Goal: Information Seeking & Learning: Learn about a topic

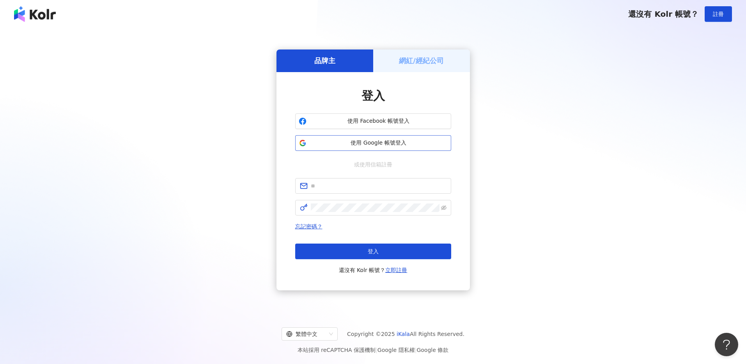
click at [386, 145] on span "使用 Google 帳號登入" at bounding box center [379, 143] width 138 height 8
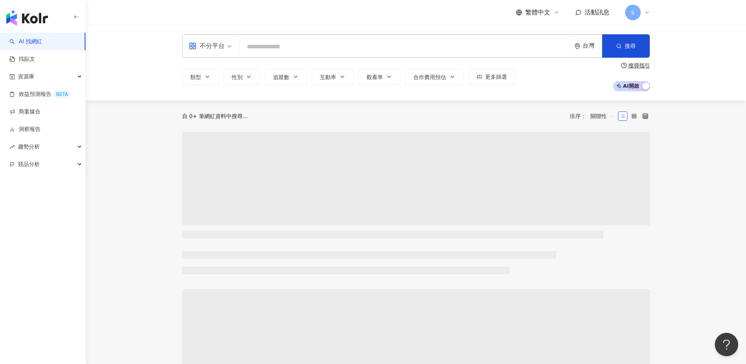
click at [297, 47] on input "search" at bounding box center [404, 46] width 325 height 15
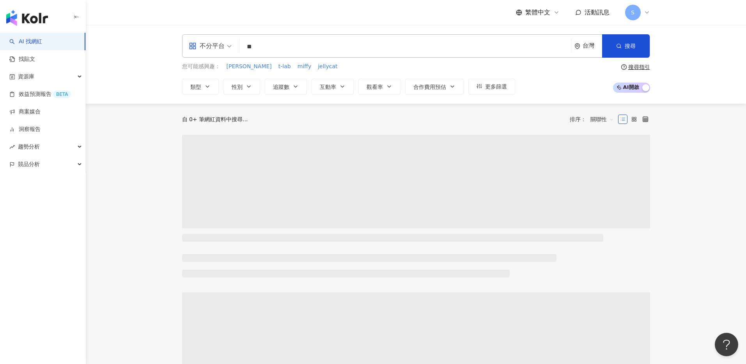
type input "*"
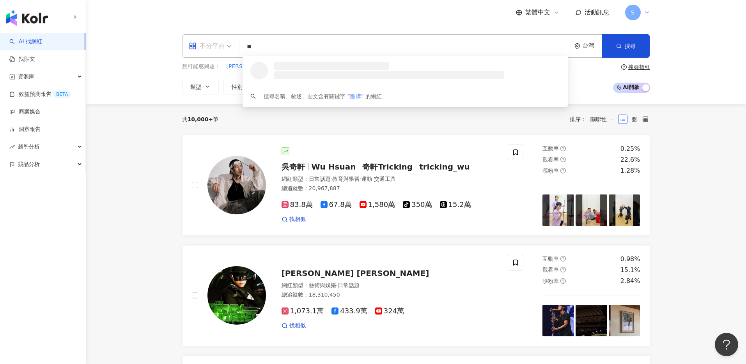
click at [210, 51] on div "不分平台" at bounding box center [207, 46] width 36 height 12
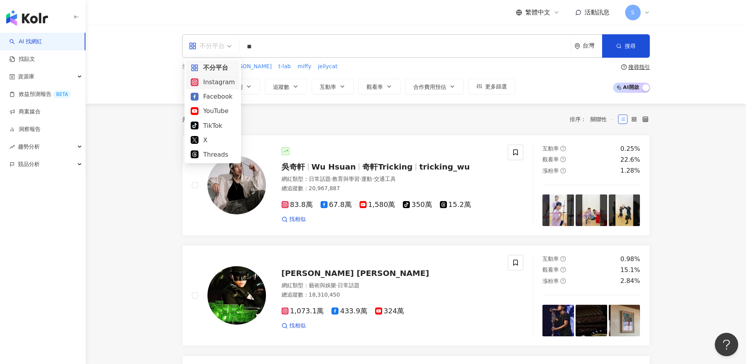
click at [214, 84] on div "Instagram" at bounding box center [213, 82] width 44 height 10
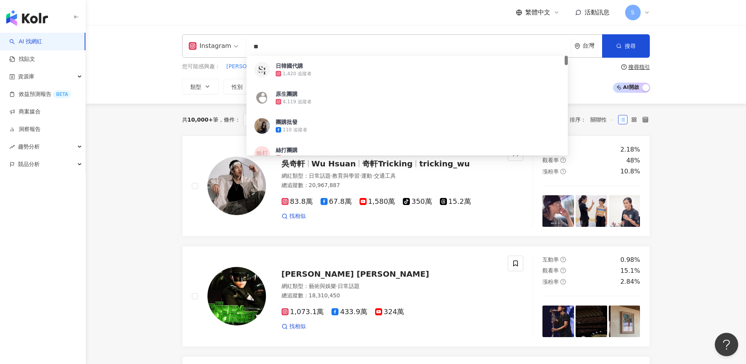
click at [328, 48] on input "**" at bounding box center [408, 46] width 318 height 15
click at [325, 48] on input "**" at bounding box center [408, 46] width 318 height 15
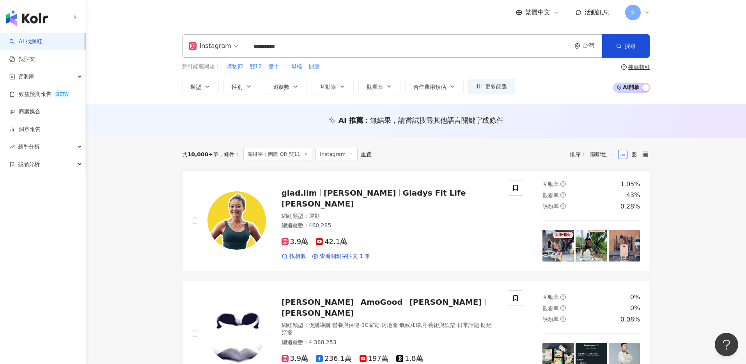
drag, startPoint x: 265, startPoint y: 46, endPoint x: 304, endPoint y: 46, distance: 38.6
click at [304, 46] on input "*********" at bounding box center [408, 46] width 318 height 15
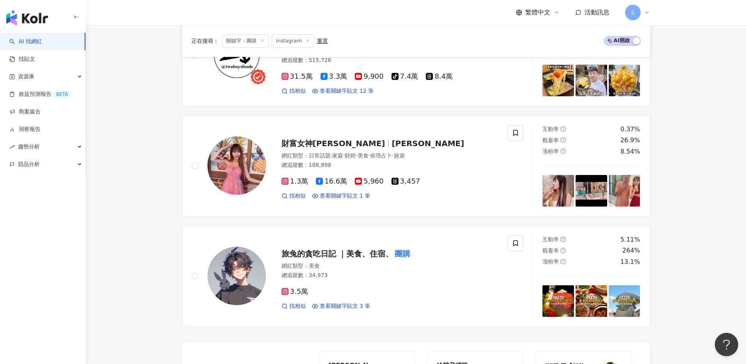
scroll to position [1482, 0]
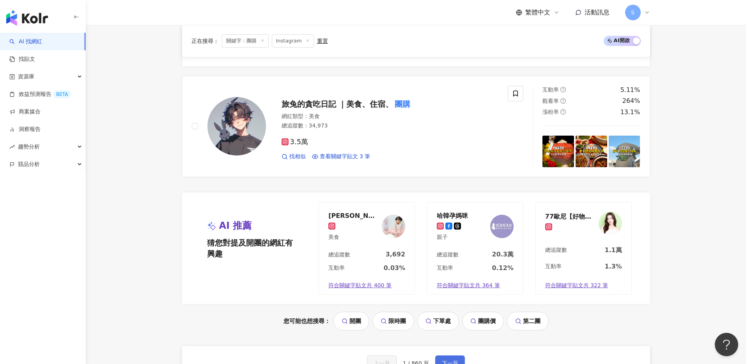
click at [453, 356] on button "下一頁" at bounding box center [450, 364] width 30 height 16
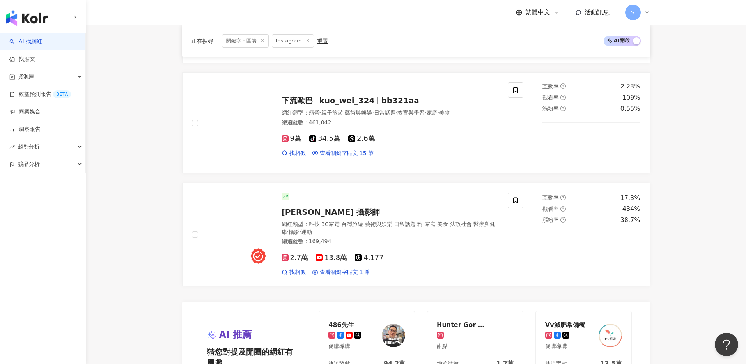
scroll to position [1572, 0]
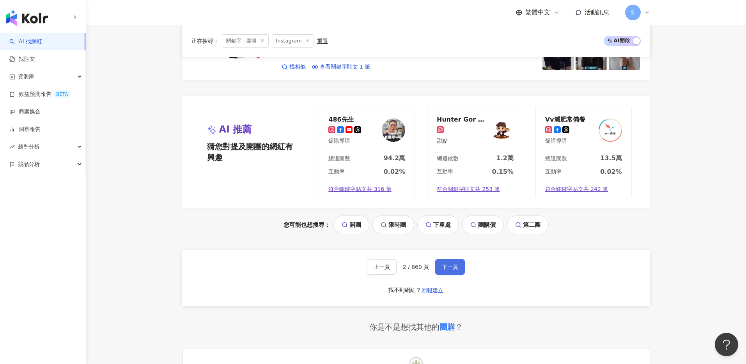
click at [451, 259] on button "下一頁" at bounding box center [450, 267] width 30 height 16
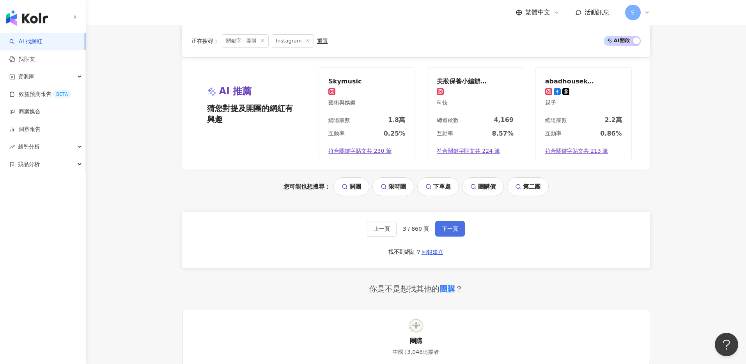
scroll to position [1701, 0]
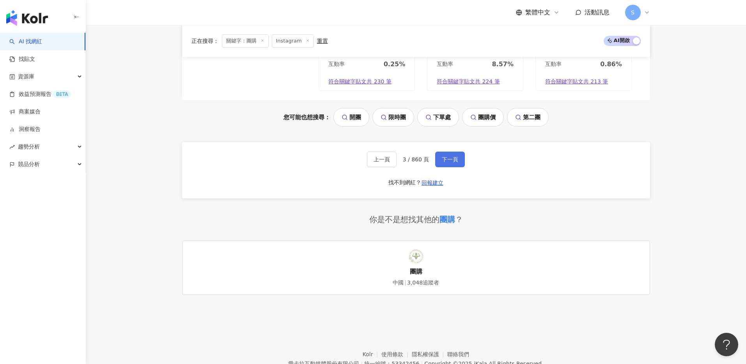
click at [444, 152] on button "下一頁" at bounding box center [450, 160] width 30 height 16
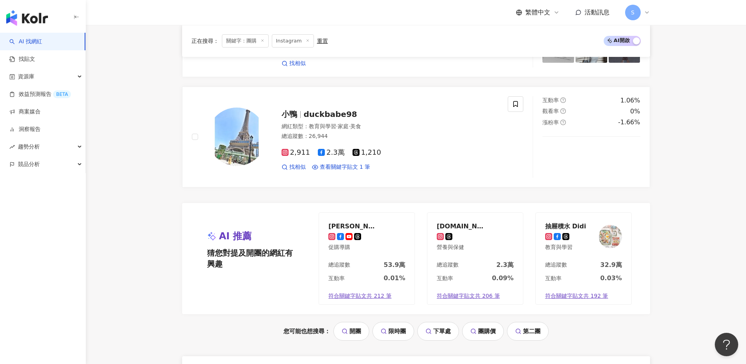
scroll to position [1645, 0]
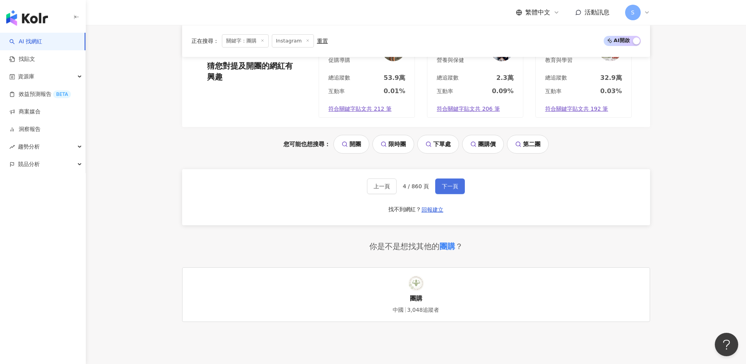
click at [445, 183] on span "下一頁" at bounding box center [450, 186] width 16 height 6
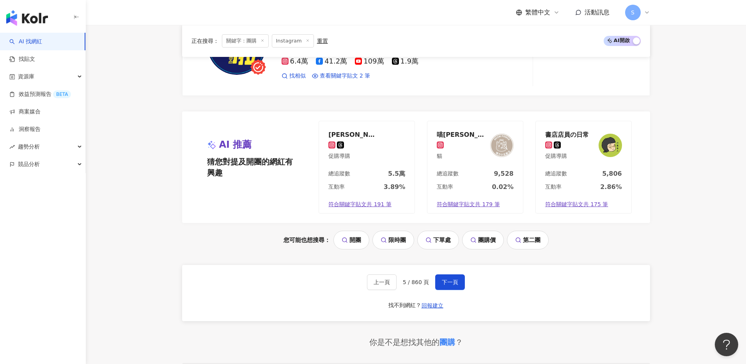
scroll to position [1613, 0]
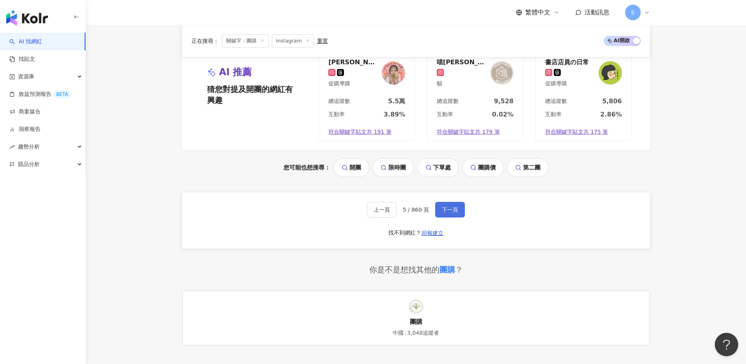
click at [451, 207] on span "下一頁" at bounding box center [450, 210] width 16 height 6
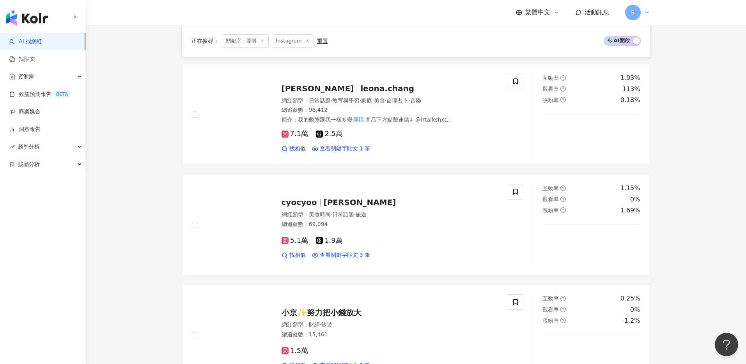
scroll to position [1044, 0]
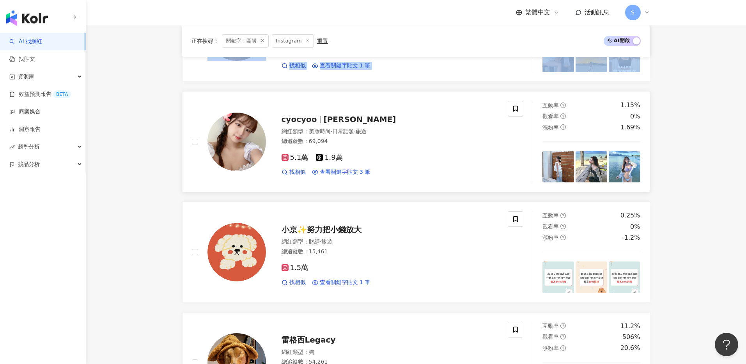
scroll to position [1254, 0]
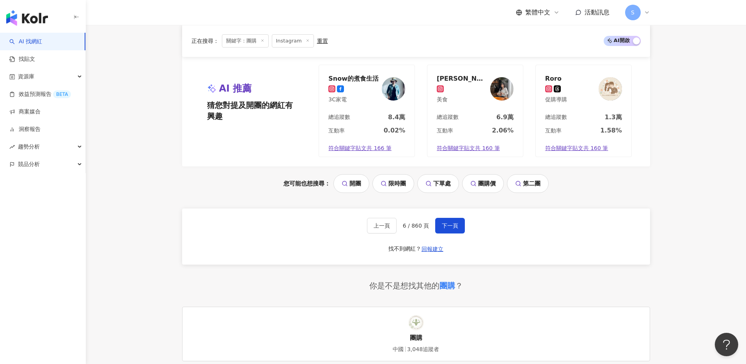
scroll to position [1510, 0]
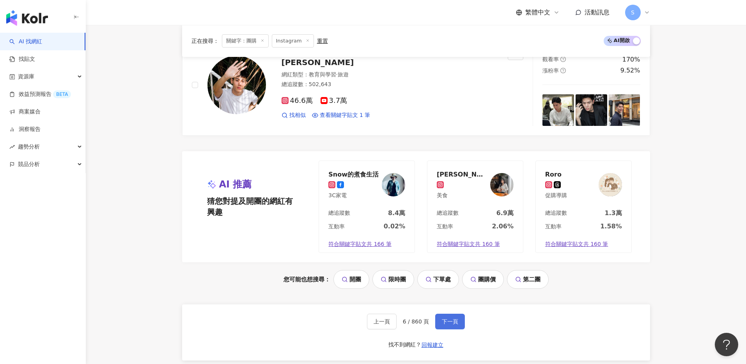
click at [453, 314] on button "下一頁" at bounding box center [450, 322] width 30 height 16
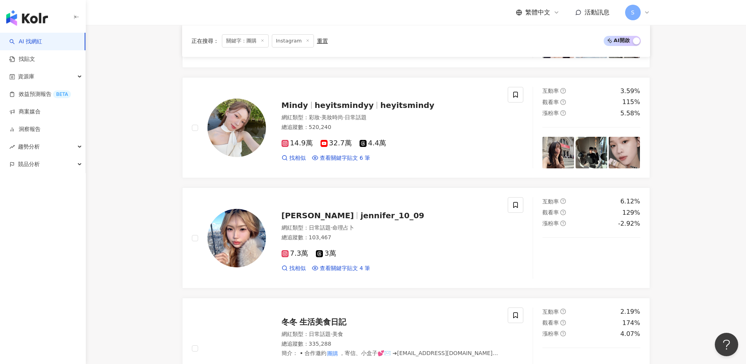
scroll to position [686, 0]
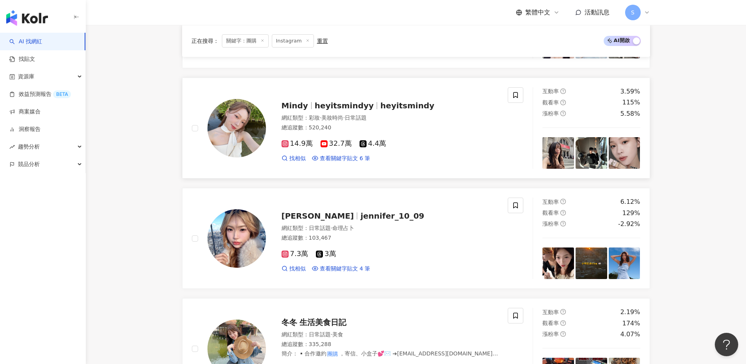
click at [361, 104] on span "heyitsmindyy" at bounding box center [344, 105] width 59 height 9
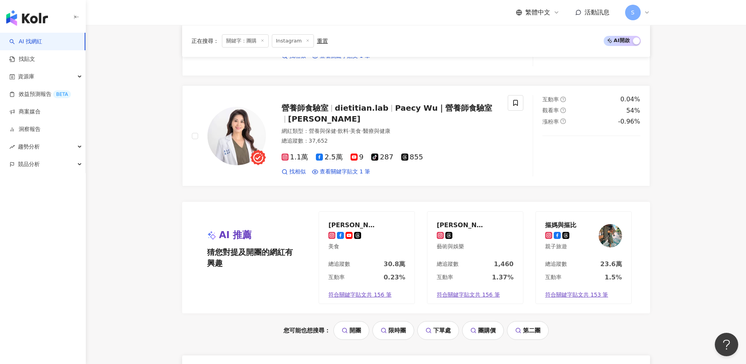
scroll to position [1701, 0]
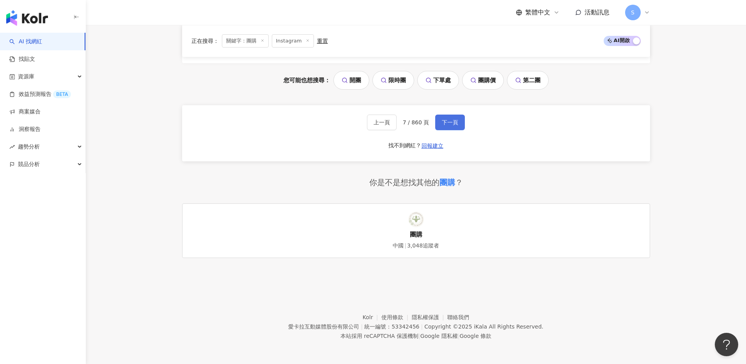
click at [449, 127] on button "下一頁" at bounding box center [450, 123] width 30 height 16
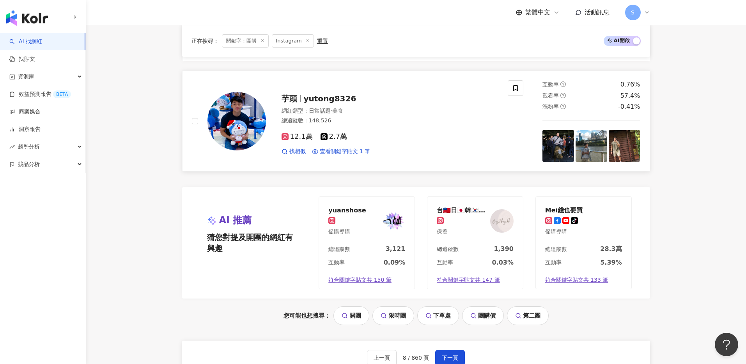
scroll to position [1650, 0]
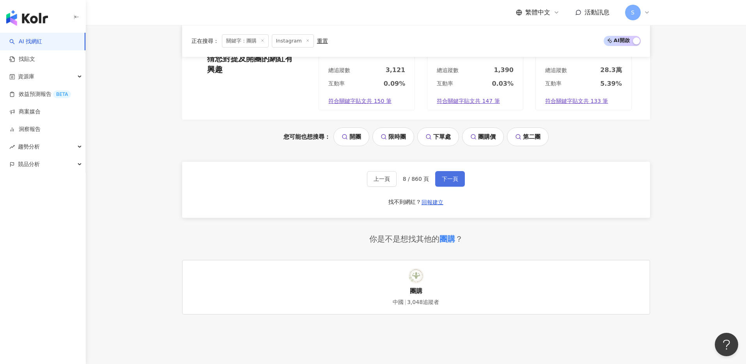
click at [442, 176] on span "下一頁" at bounding box center [450, 179] width 16 height 6
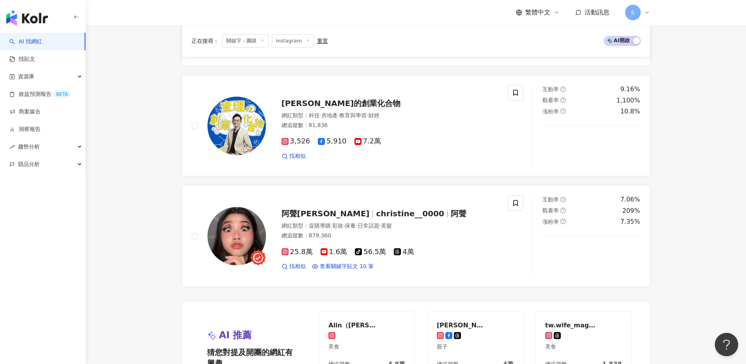
scroll to position [1365, 0]
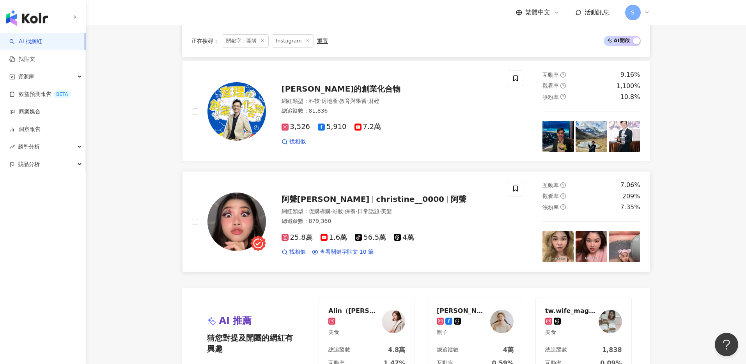
click at [306, 213] on div "網紅類型 ： 促購導購 · 彩妝 · 保養 · 日常話題 · 美髮" at bounding box center [389, 212] width 217 height 8
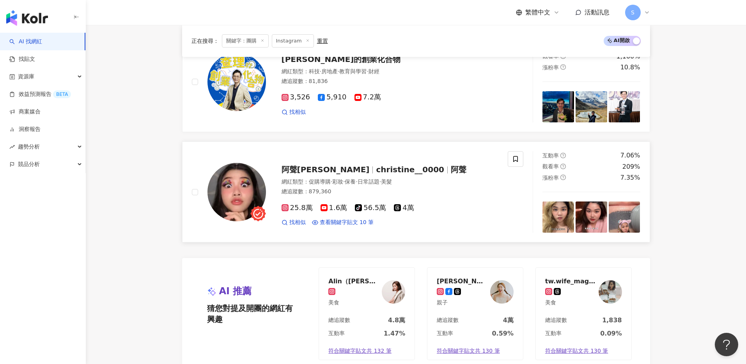
scroll to position [1566, 0]
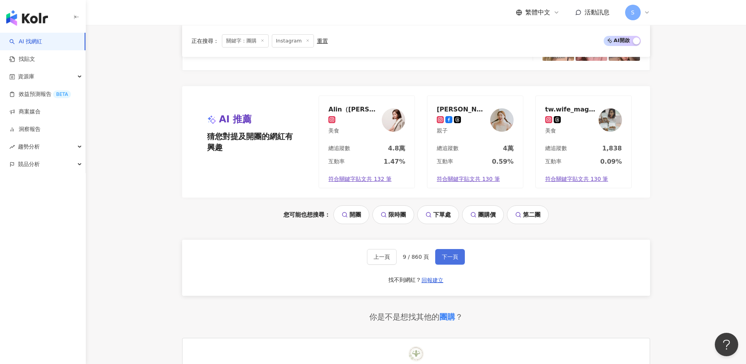
click at [441, 253] on button "下一頁" at bounding box center [450, 257] width 30 height 16
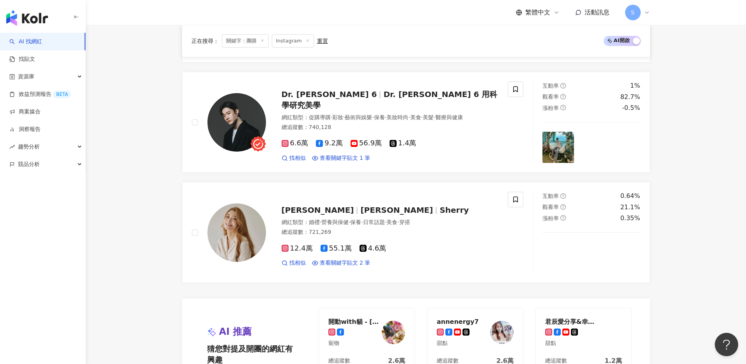
scroll to position [1628, 0]
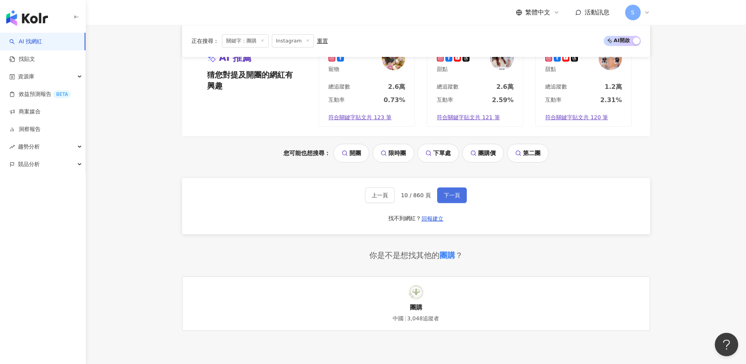
click at [441, 195] on button "下一頁" at bounding box center [452, 196] width 30 height 16
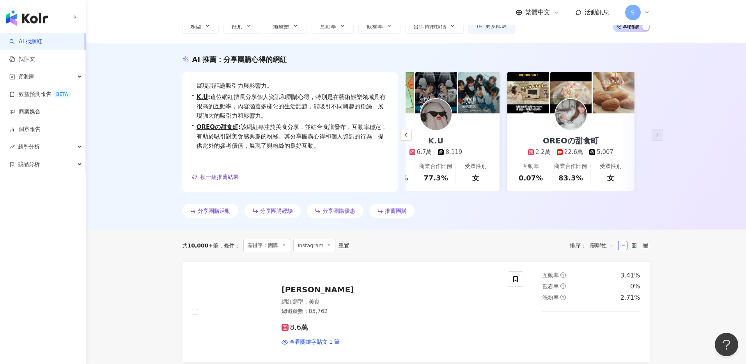
scroll to position [0, 0]
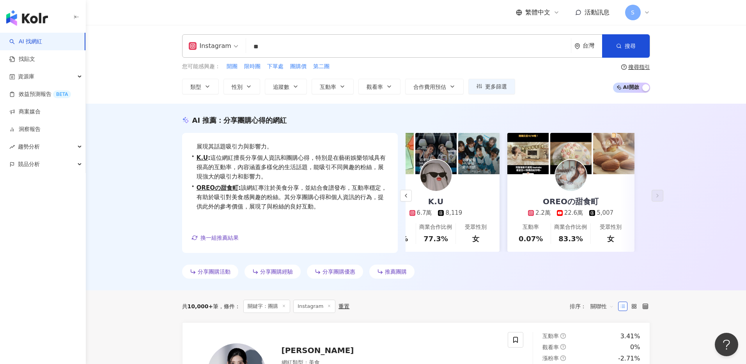
click at [276, 51] on input "**" at bounding box center [408, 46] width 318 height 15
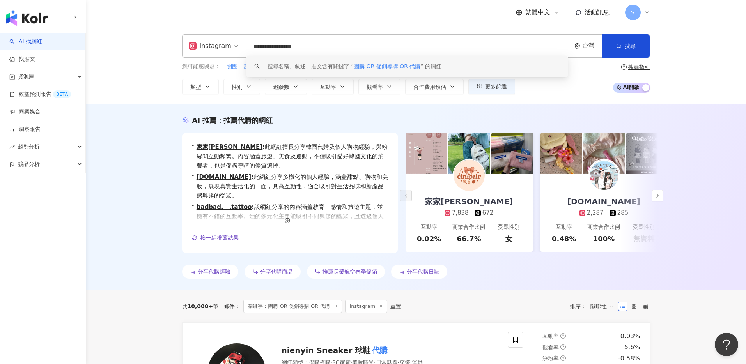
drag, startPoint x: 326, startPoint y: 47, endPoint x: 303, endPoint y: 46, distance: 23.4
click at [303, 46] on input "**********" at bounding box center [408, 46] width 318 height 15
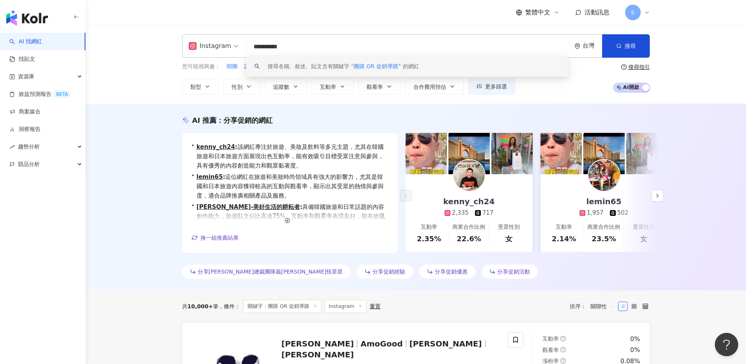
click at [300, 48] on input "**********" at bounding box center [408, 46] width 318 height 15
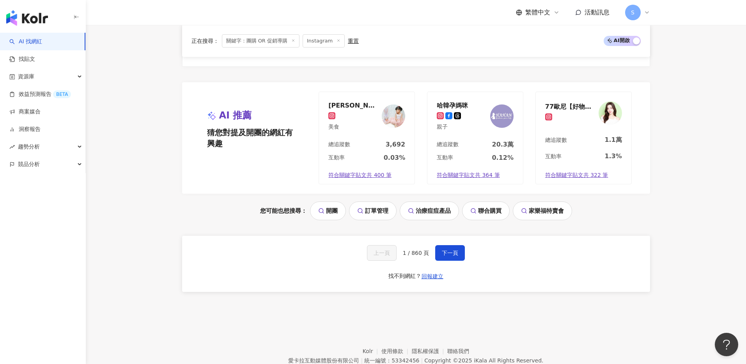
scroll to position [1604, 0]
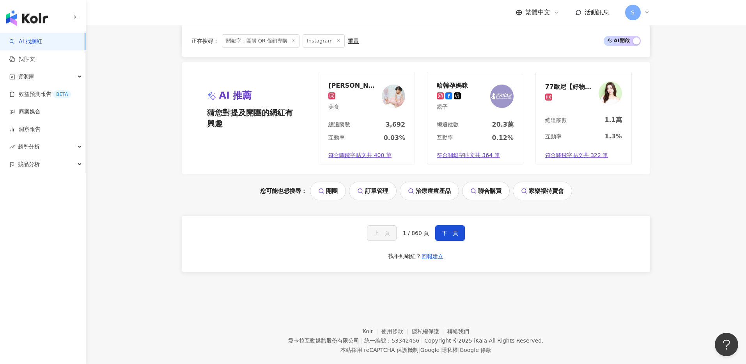
click at [451, 228] on div "上一頁 1 / 860 頁 下一頁 找不到網紅？ 回報建立" at bounding box center [416, 244] width 468 height 56
click at [451, 225] on button "下一頁" at bounding box center [450, 233] width 30 height 16
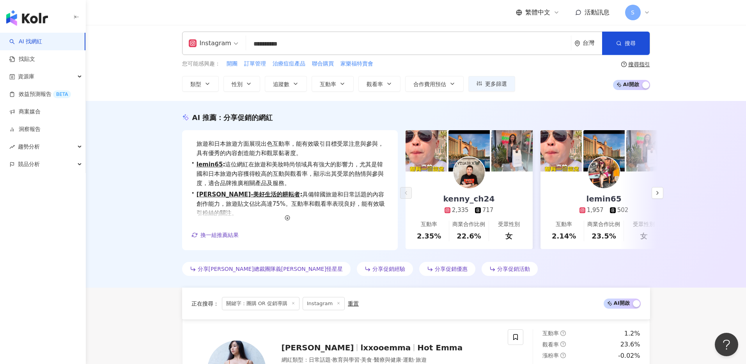
scroll to position [0, 0]
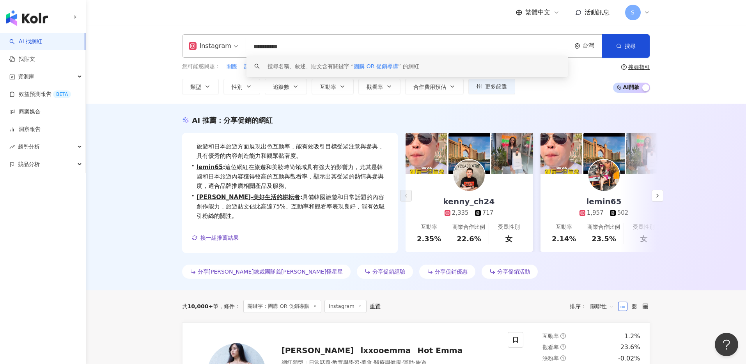
drag, startPoint x: 308, startPoint y: 43, endPoint x: 252, endPoint y: 43, distance: 55.7
click at [252, 43] on input "**********" at bounding box center [408, 46] width 318 height 15
paste input "search"
type input "********"
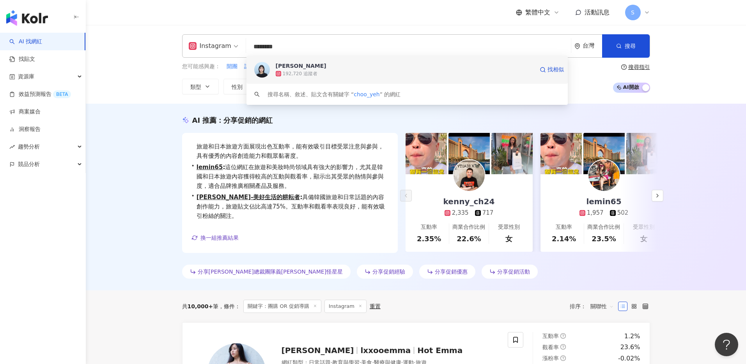
click at [301, 78] on div "丘曄 192,720 追蹤者 找相似" at bounding box center [406, 70] width 321 height 28
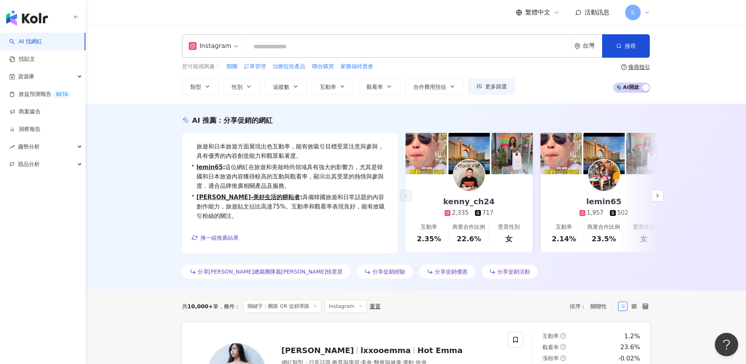
paste input "***"
type input "***"
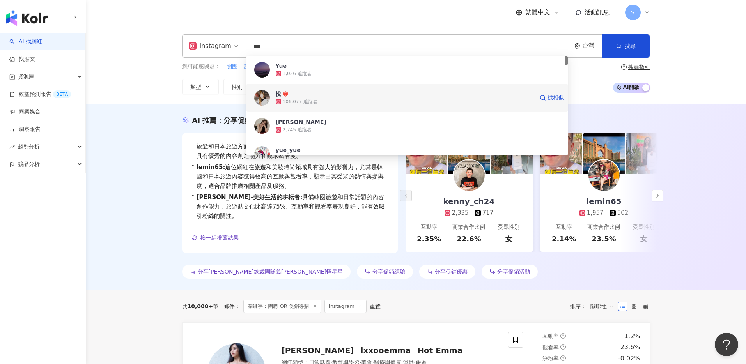
click at [297, 104] on div "106,077 追蹤者" at bounding box center [300, 102] width 35 height 7
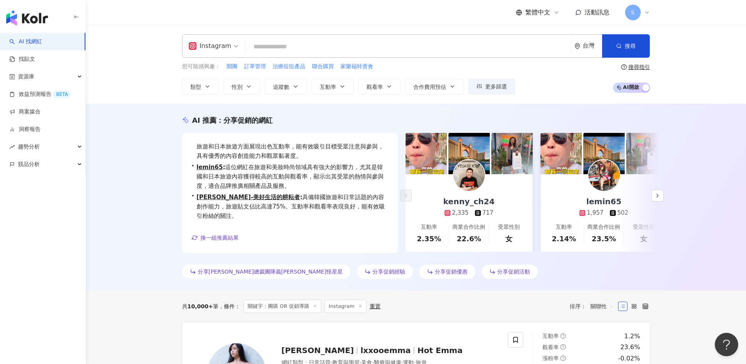
click at [297, 50] on input "search" at bounding box center [408, 46] width 318 height 15
paste input "********"
type input "********"
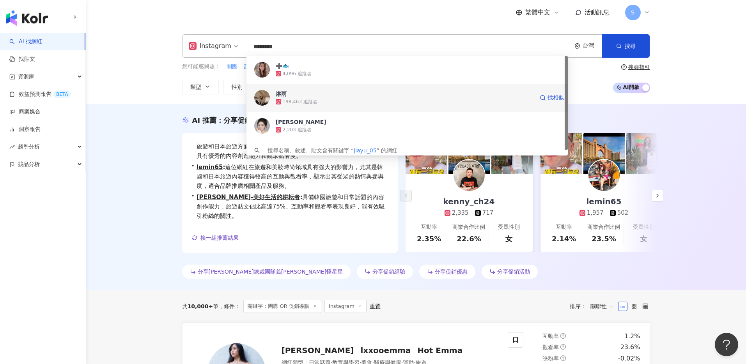
click at [289, 99] on div "198,463 追蹤者" at bounding box center [300, 102] width 35 height 7
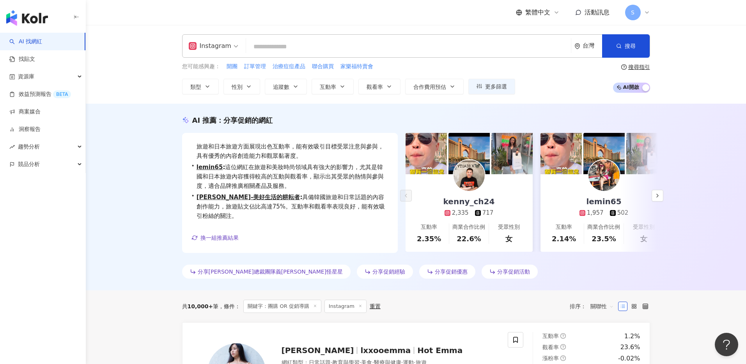
click at [276, 48] on input "search" at bounding box center [408, 46] width 318 height 15
paste input "*********"
type input "*********"
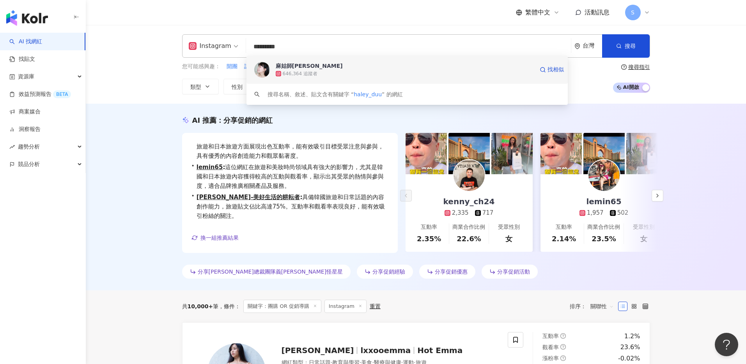
click at [436, 81] on div "麻姑師太 646,364 追蹤者 找相似" at bounding box center [406, 70] width 321 height 28
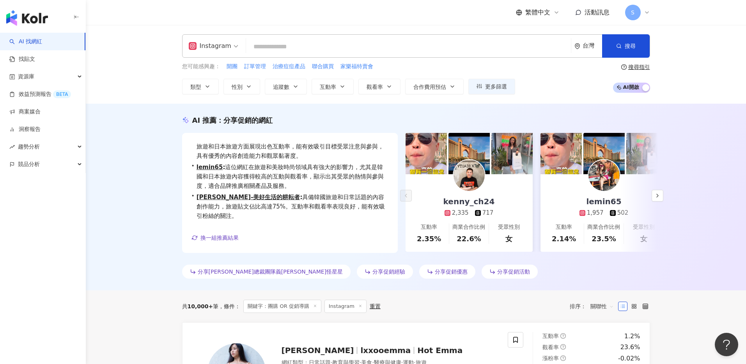
click at [271, 49] on input "search" at bounding box center [408, 46] width 318 height 15
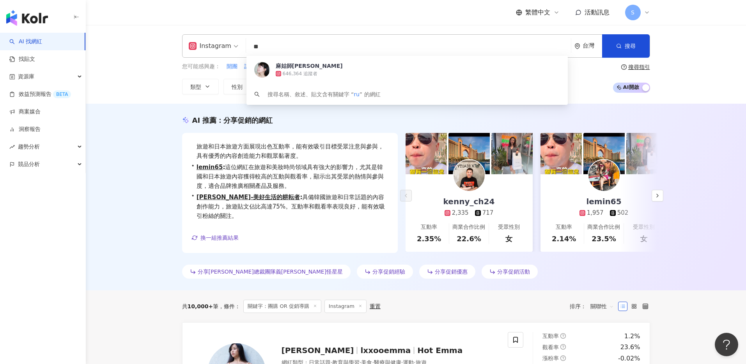
type input "*"
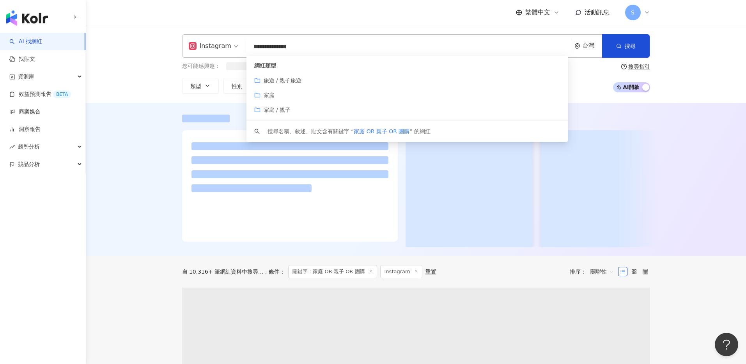
type input "**********"
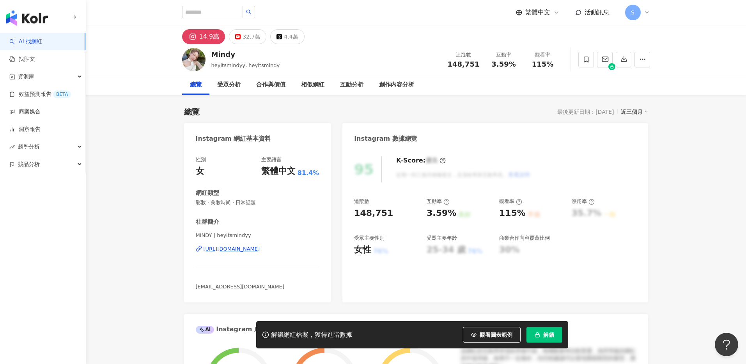
click at [547, 334] on span "解鎖" at bounding box center [548, 335] width 11 height 6
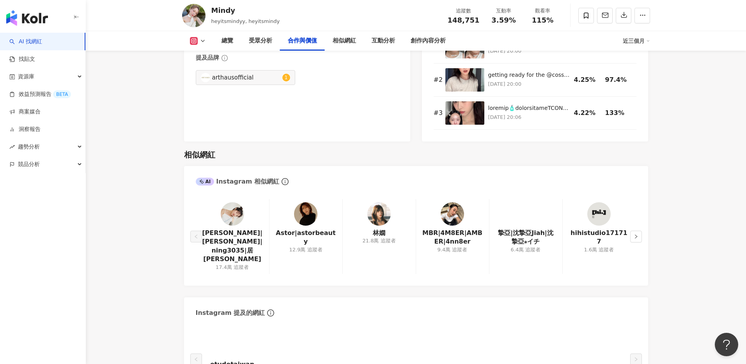
scroll to position [1164, 0]
click at [634, 237] on button "button" at bounding box center [636, 237] width 12 height 12
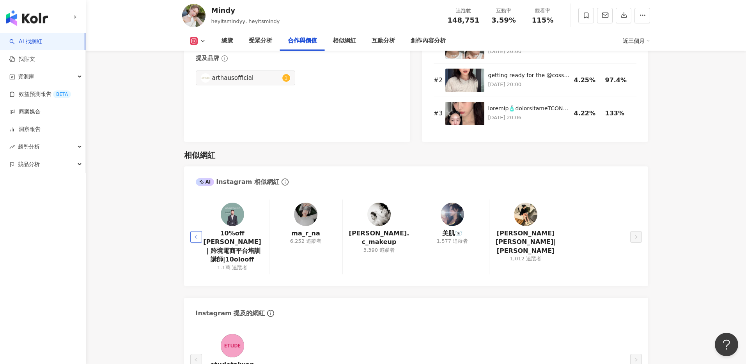
click at [196, 235] on icon "left" at bounding box center [196, 237] width 5 height 5
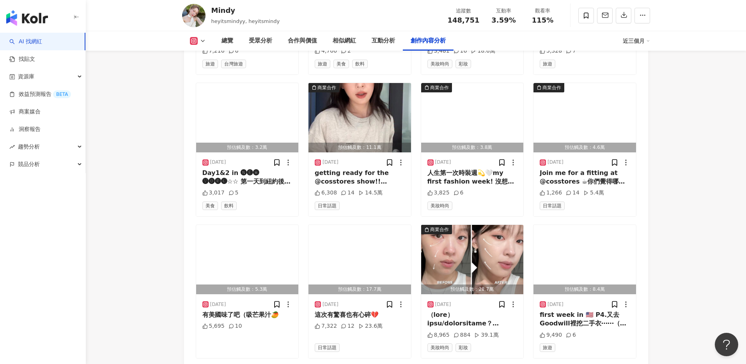
scroll to position [2657, 0]
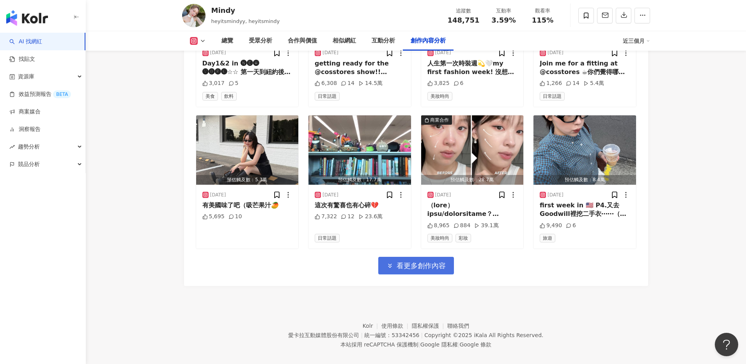
click at [430, 262] on span "看更多創作內容" at bounding box center [420, 266] width 49 height 9
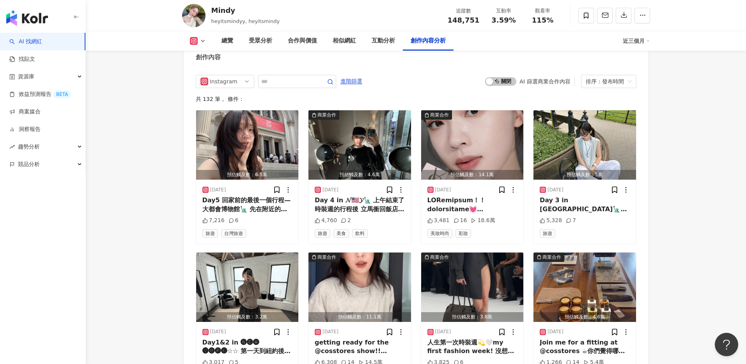
scroll to position [2066, 0]
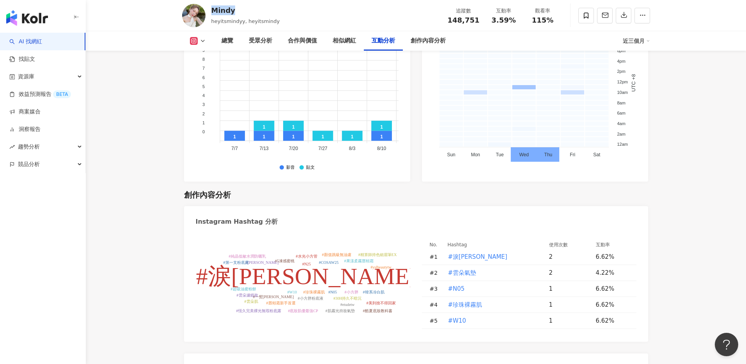
drag, startPoint x: 236, startPoint y: 13, endPoint x: 212, endPoint y: 12, distance: 24.6
click at [212, 12] on div "Mindy" at bounding box center [245, 10] width 69 height 10
copy div "Mindy"
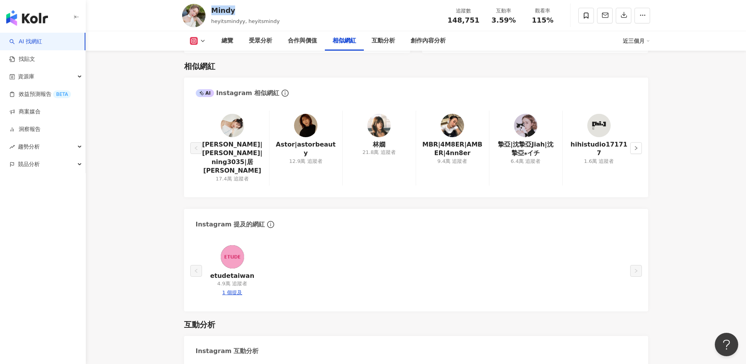
scroll to position [1175, 0]
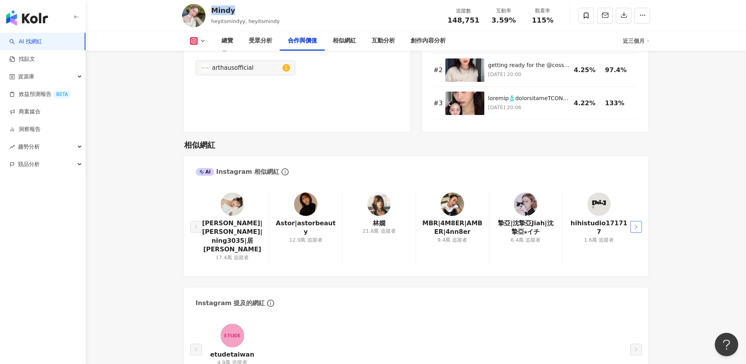
click at [639, 222] on button "button" at bounding box center [636, 227] width 12 height 12
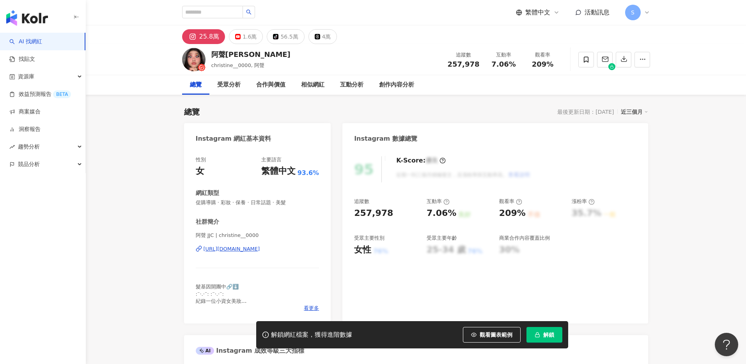
click at [234, 249] on div "[URL][DOMAIN_NAME]" at bounding box center [231, 249] width 57 height 7
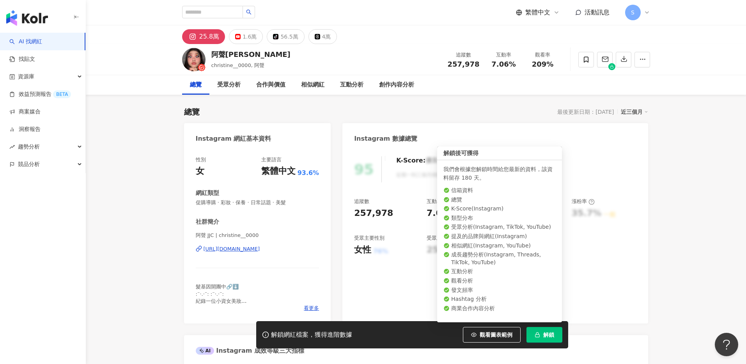
click at [541, 336] on button "解鎖" at bounding box center [544, 335] width 36 height 16
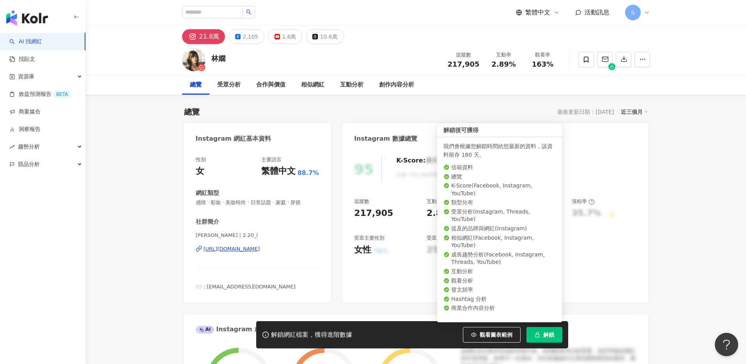
click at [546, 340] on button "解鎖" at bounding box center [544, 335] width 36 height 16
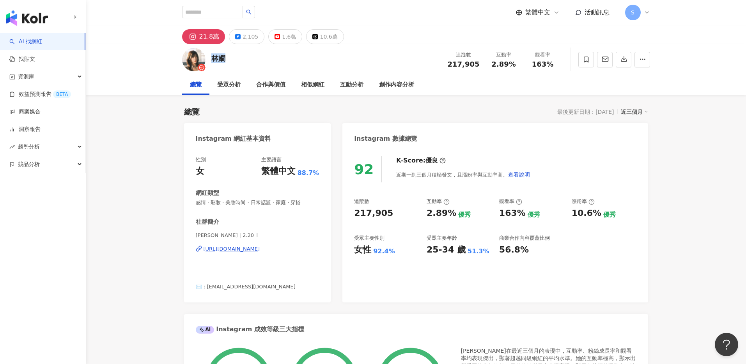
drag, startPoint x: 230, startPoint y: 64, endPoint x: 210, endPoint y: 60, distance: 19.8
click at [210, 60] on div "林嫺 追蹤數 217,905 互動率 2.89% 觀看率 163%" at bounding box center [415, 59] width 499 height 31
copy div "林嫺"
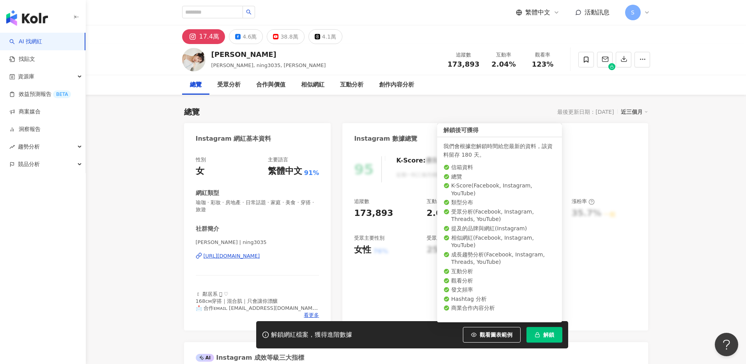
click at [539, 333] on icon "button" at bounding box center [536, 334] width 5 height 5
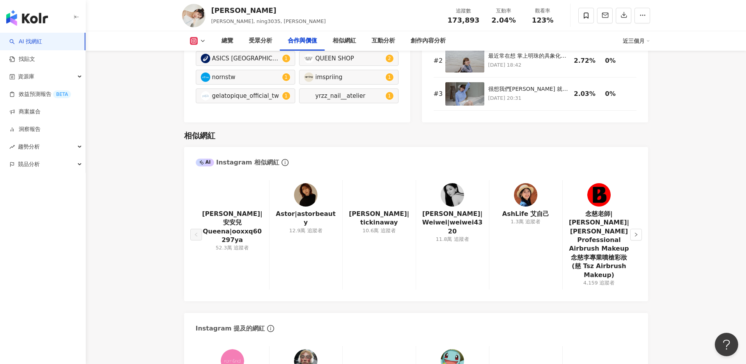
scroll to position [1212, 0]
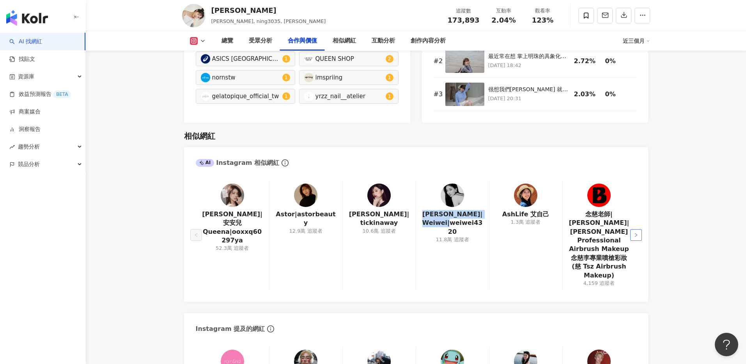
click at [636, 234] on button "button" at bounding box center [636, 235] width 12 height 12
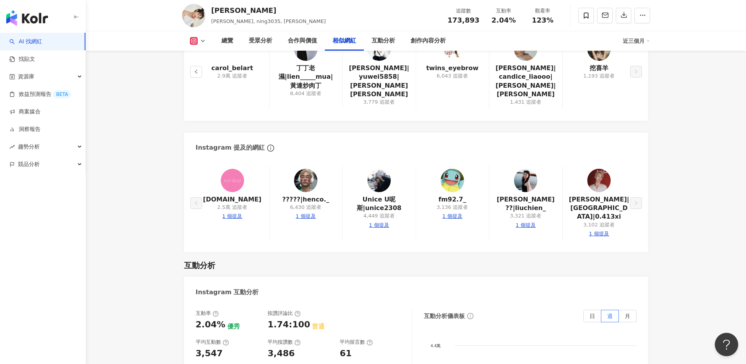
scroll to position [1358, 0]
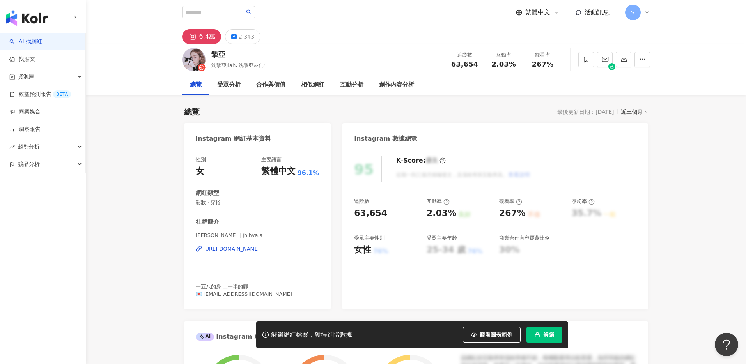
click at [550, 343] on div "解鎖網紅檔案，獲得進階數據 觀看圖表範例 解鎖" at bounding box center [412, 334] width 312 height 27
click at [549, 338] on button "解鎖" at bounding box center [544, 335] width 36 height 16
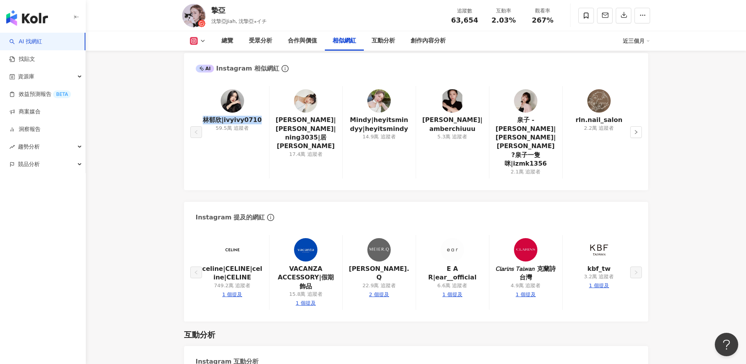
scroll to position [1280, 0]
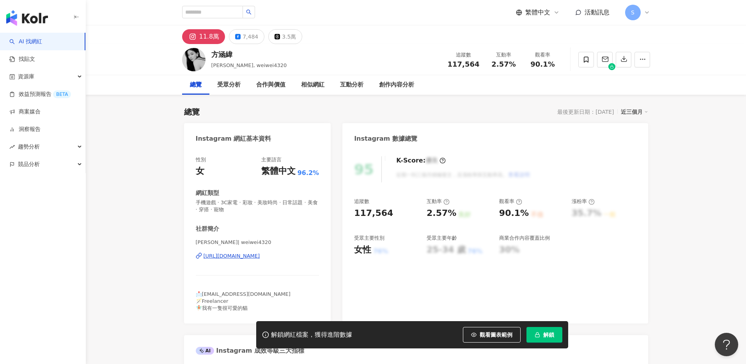
click at [540, 336] on icon "button" at bounding box center [536, 334] width 5 height 5
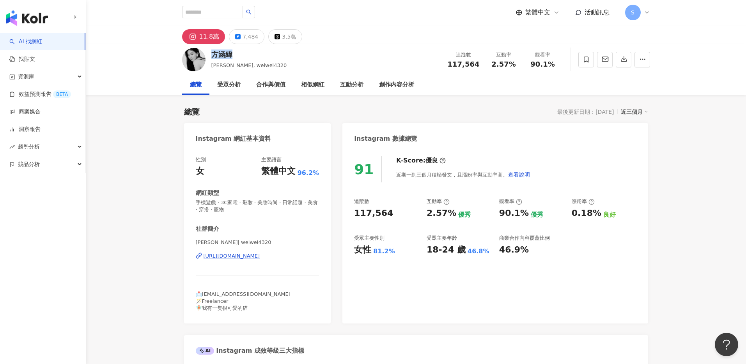
drag, startPoint x: 236, startPoint y: 56, endPoint x: 214, endPoint y: 56, distance: 21.8
click at [214, 56] on div "方涵緯" at bounding box center [249, 55] width 76 height 10
copy div "方涵緯"
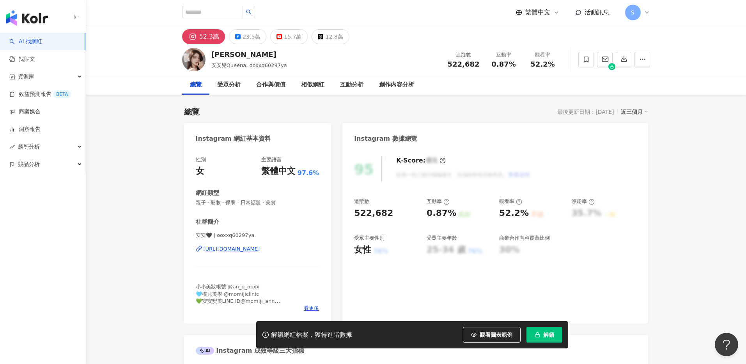
click at [532, 341] on button "解鎖" at bounding box center [544, 335] width 36 height 16
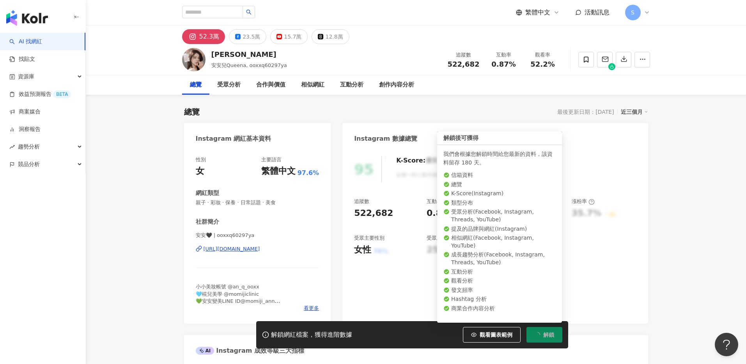
click at [535, 336] on icon "loading" at bounding box center [537, 334] width 7 height 7
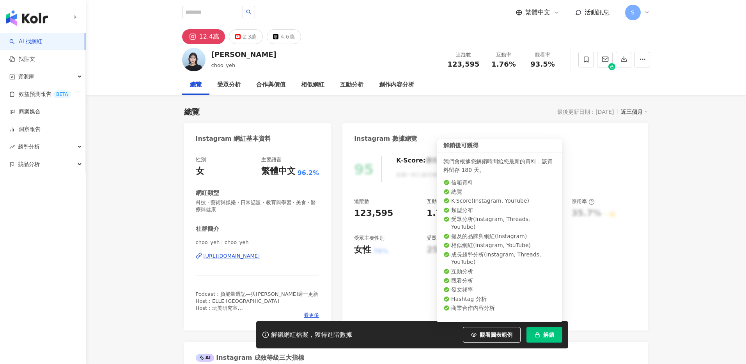
click at [537, 333] on icon "button" at bounding box center [536, 334] width 5 height 5
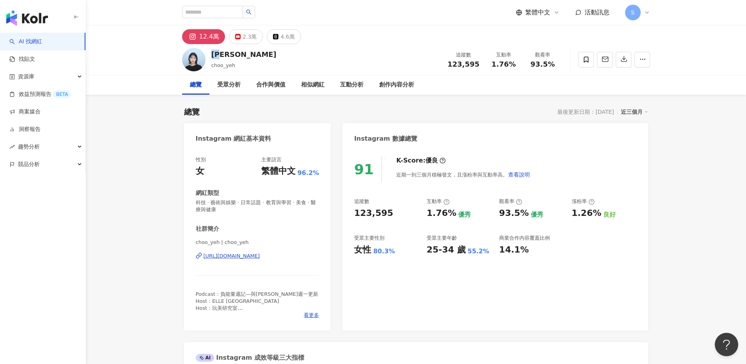
drag, startPoint x: 226, startPoint y: 55, endPoint x: 212, endPoint y: 55, distance: 13.6
click at [212, 55] on div "丘曄" at bounding box center [243, 55] width 65 height 10
copy div "丘曄"
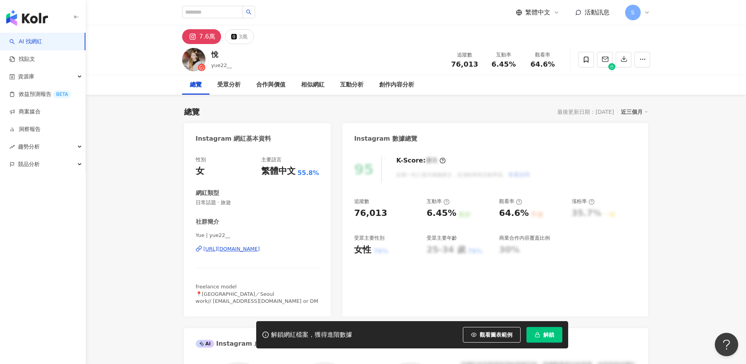
click at [541, 334] on button "解鎖" at bounding box center [544, 335] width 36 height 16
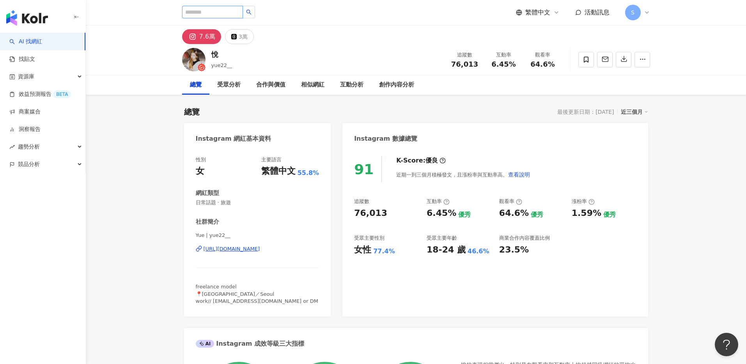
click at [221, 14] on input "search" at bounding box center [212, 12] width 61 height 12
paste input "***"
type input "***"
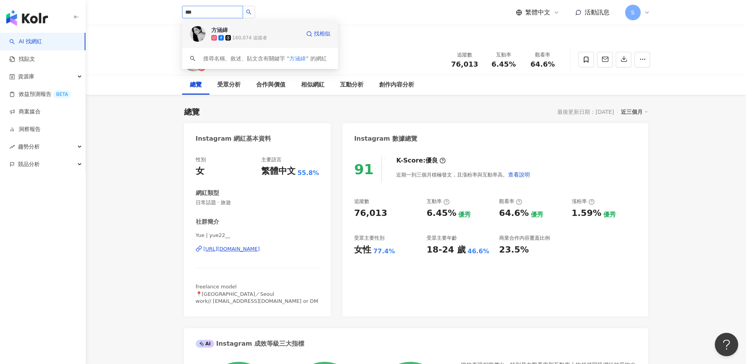
click at [220, 28] on div "方涵緯" at bounding box center [219, 30] width 16 height 8
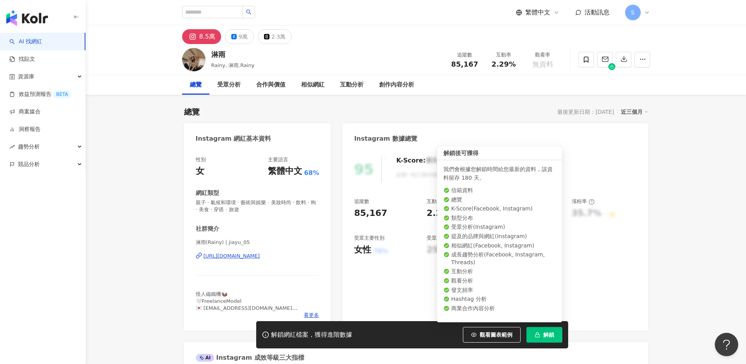
click at [553, 329] on button "解鎖" at bounding box center [544, 335] width 36 height 16
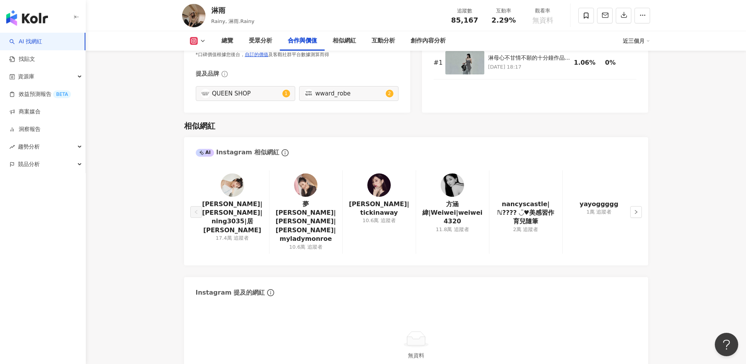
scroll to position [1205, 0]
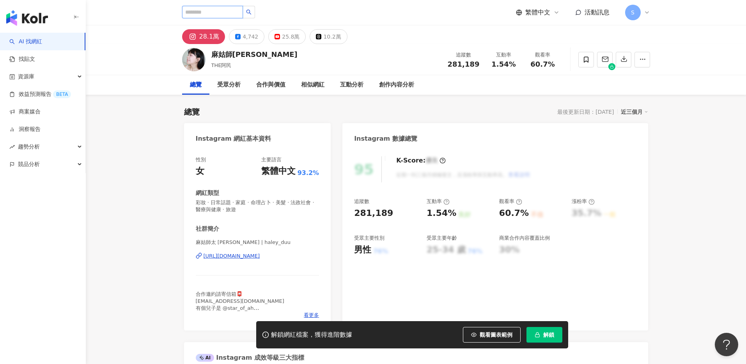
click at [226, 13] on input "search" at bounding box center [212, 12] width 61 height 12
paste input "******"
type input "******"
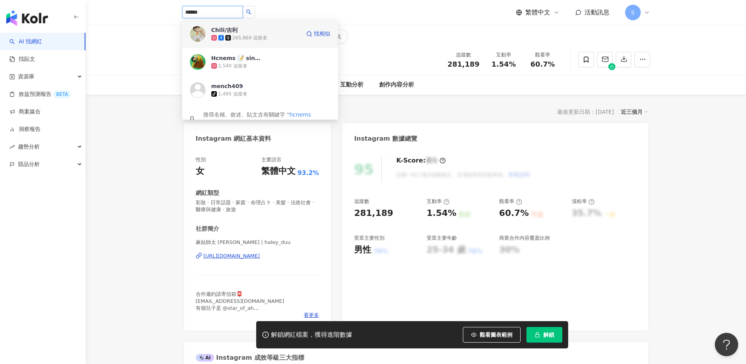
click at [216, 39] on icon at bounding box center [213, 37] width 5 height 5
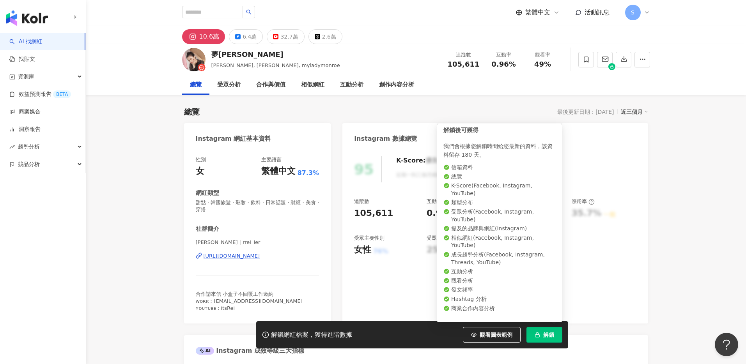
click at [535, 336] on icon "button" at bounding box center [536, 334] width 5 height 5
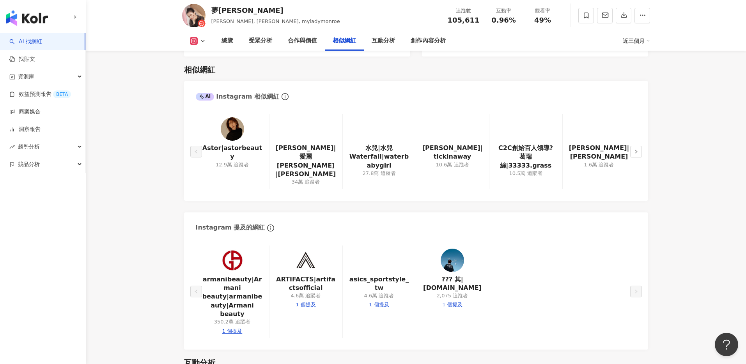
scroll to position [1240, 0]
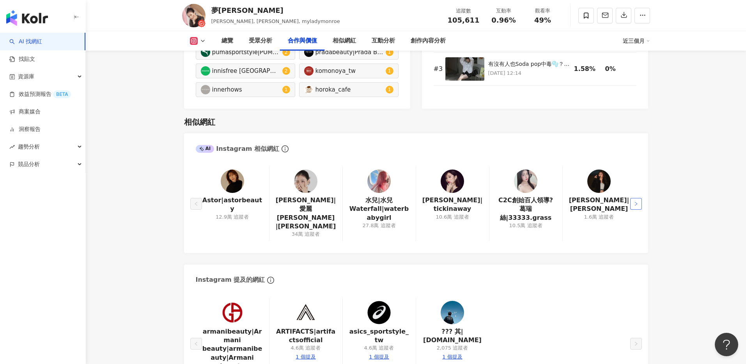
click at [636, 202] on icon "right" at bounding box center [635, 204] width 5 height 5
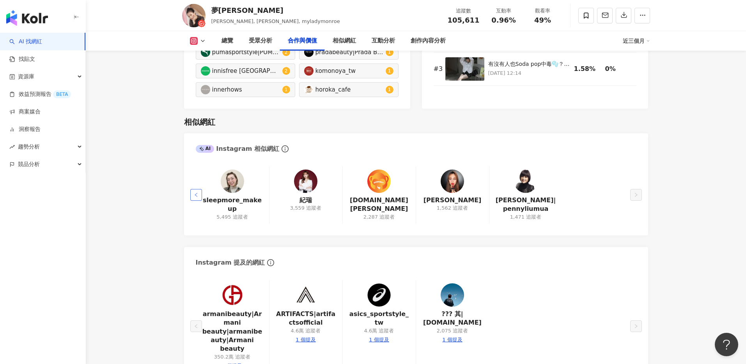
click at [197, 193] on icon "left" at bounding box center [196, 195] width 5 height 5
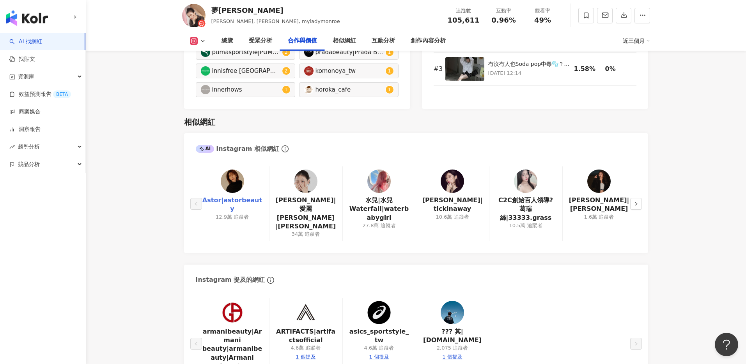
click at [226, 196] on link "Astor|astorbeauty" at bounding box center [232, 205] width 61 height 18
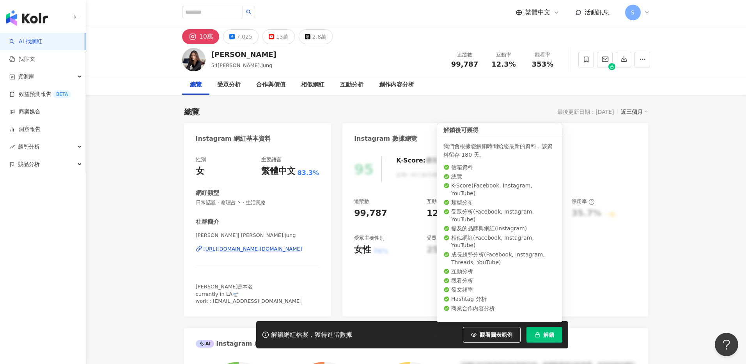
click at [537, 338] on button "解鎖" at bounding box center [544, 335] width 36 height 16
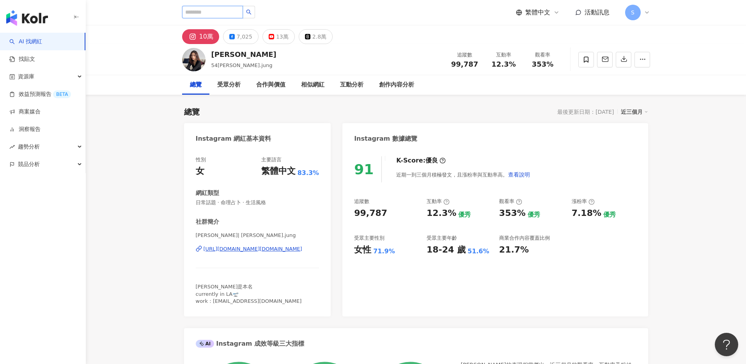
click at [212, 17] on input "search" at bounding box center [212, 12] width 61 height 12
paste input "******"
type input "******"
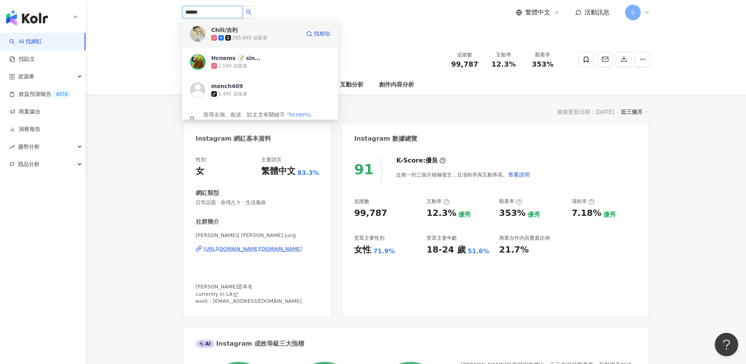
click at [206, 38] on div "Chili/吉利 265,869 追蹤者 找相似" at bounding box center [260, 34] width 156 height 28
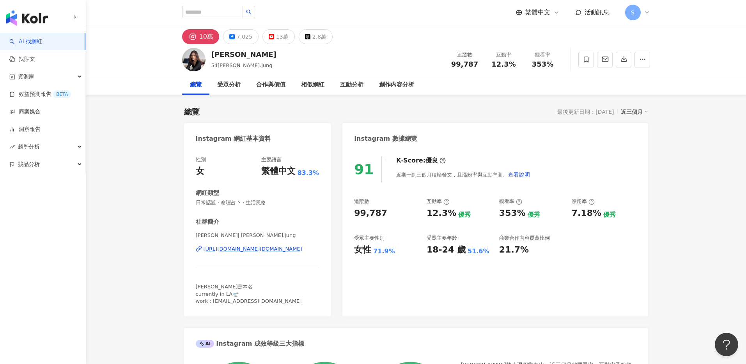
click at [32, 42] on link "AI 找網紅" at bounding box center [25, 42] width 33 height 8
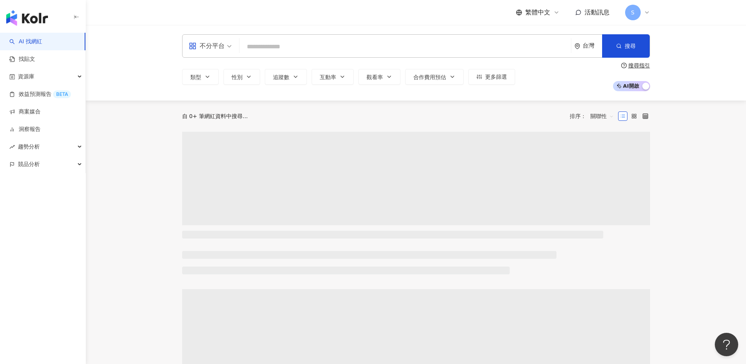
click at [259, 48] on input "search" at bounding box center [404, 46] width 325 height 15
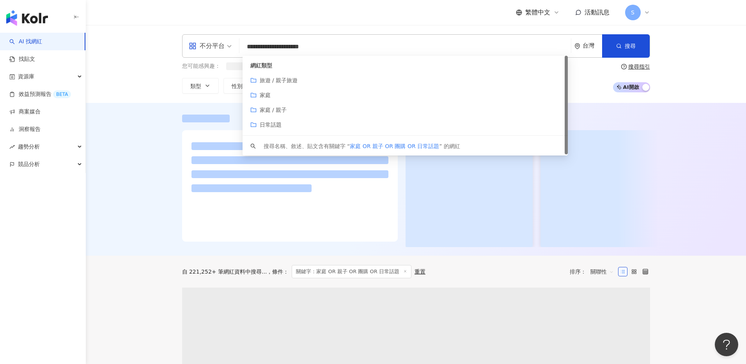
type input "**********"
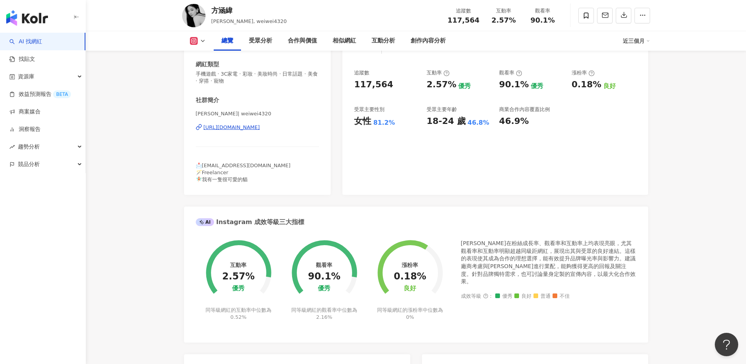
scroll to position [130, 0]
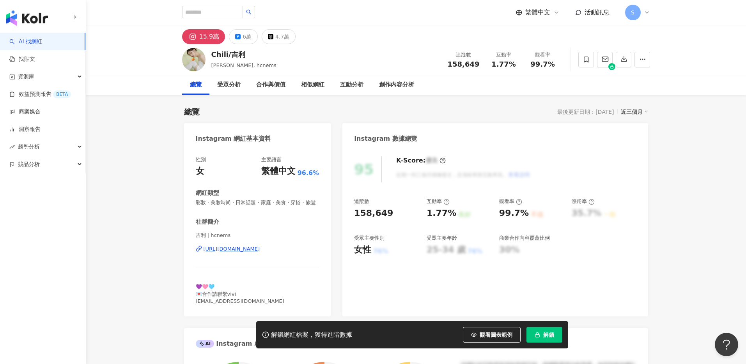
click at [547, 335] on span "解鎖" at bounding box center [548, 335] width 11 height 6
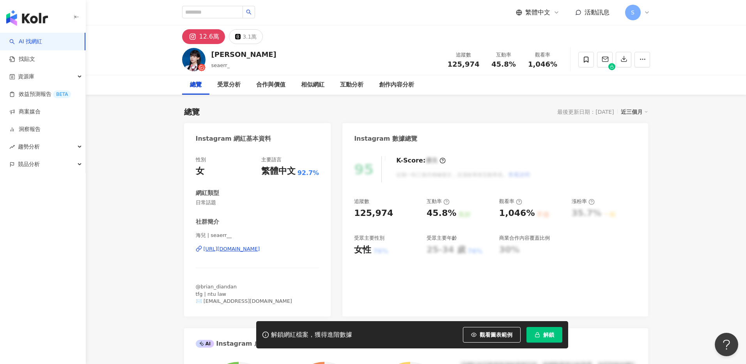
click at [544, 333] on span "解鎖" at bounding box center [548, 335] width 11 height 6
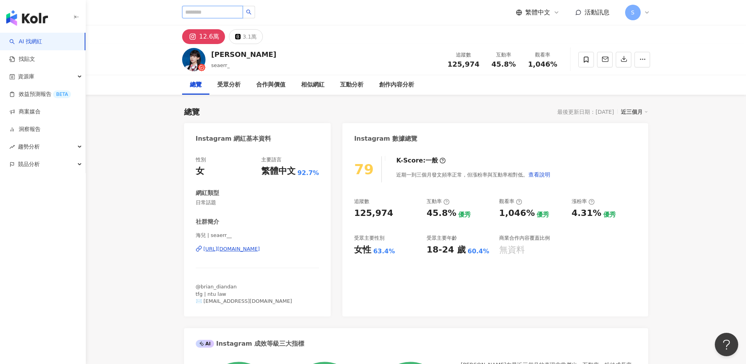
click at [204, 13] on input "search" at bounding box center [212, 12] width 61 height 12
paste input "**********"
type input "**********"
click at [243, 14] on input "**********" at bounding box center [212, 12] width 61 height 12
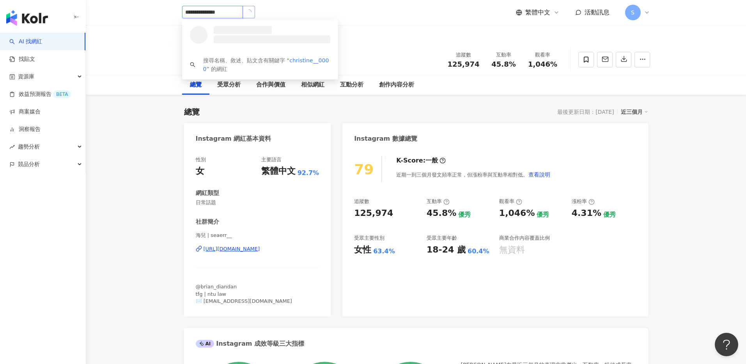
click at [254, 14] on button "button" at bounding box center [248, 12] width 12 height 12
click at [243, 29] on div "阿聲[PERSON_NAME]" at bounding box center [233, 30] width 44 height 8
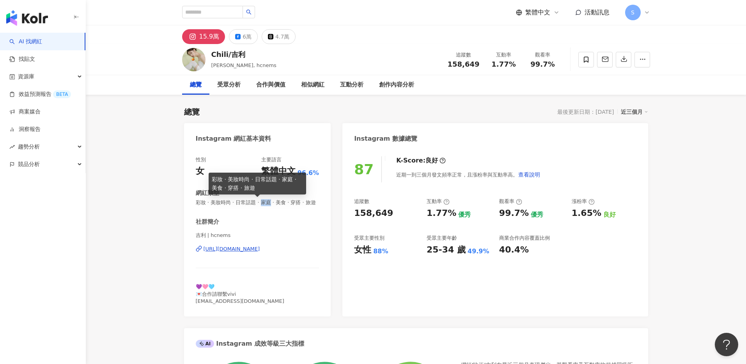
drag, startPoint x: 259, startPoint y: 202, endPoint x: 269, endPoint y: 203, distance: 10.1
click at [269, 203] on span "彩妝 · 美妝時尚 · 日常話題 · 家庭 · 美食 · 穿搭 · 旅遊" at bounding box center [258, 202] width 124 height 7
copy span "家庭"
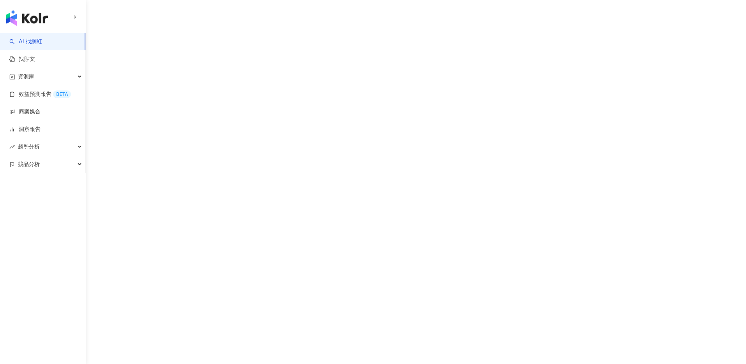
click at [243, 29] on div "AI 找網紅 找貼文 資源庫 效益預測報告 BETA 商案媒合 洞察報告 趨勢分析 競品分析" at bounding box center [373, 182] width 746 height 364
